Goal: Register for event/course

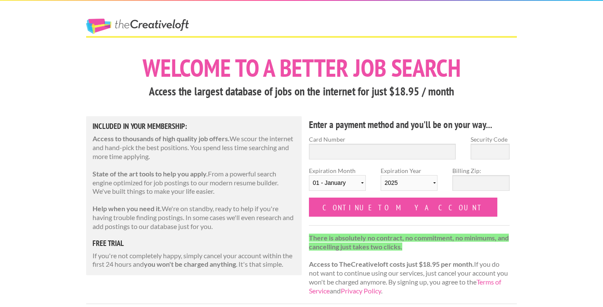
click at [144, 22] on link "The Creative Loft" at bounding box center [137, 26] width 103 height 15
click at [144, 23] on link "The Creative Loft" at bounding box center [137, 26] width 103 height 15
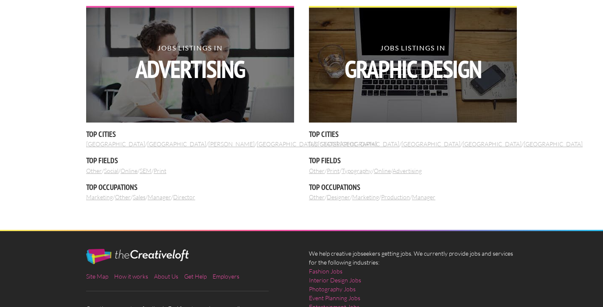
scroll to position [992, 0]
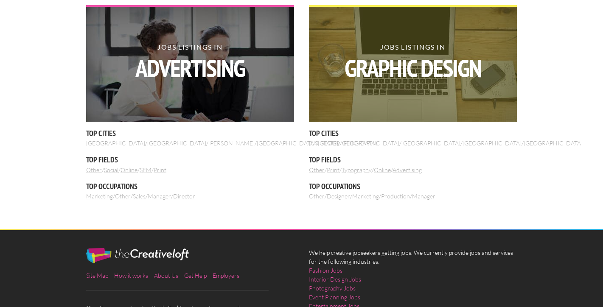
click at [390, 50] on h2 "Jobs Listings in Graphic Design" at bounding box center [413, 62] width 208 height 37
